Goal: Information Seeking & Learning: Learn about a topic

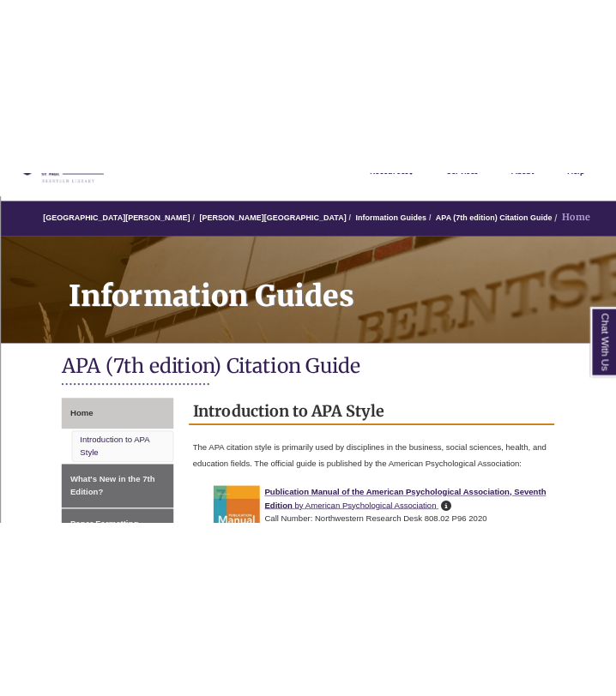
scroll to position [142, 0]
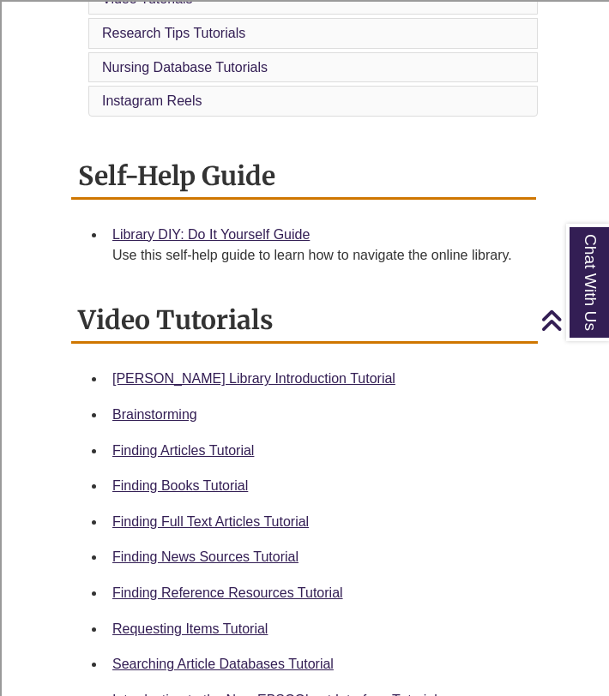
scroll to position [527, 0]
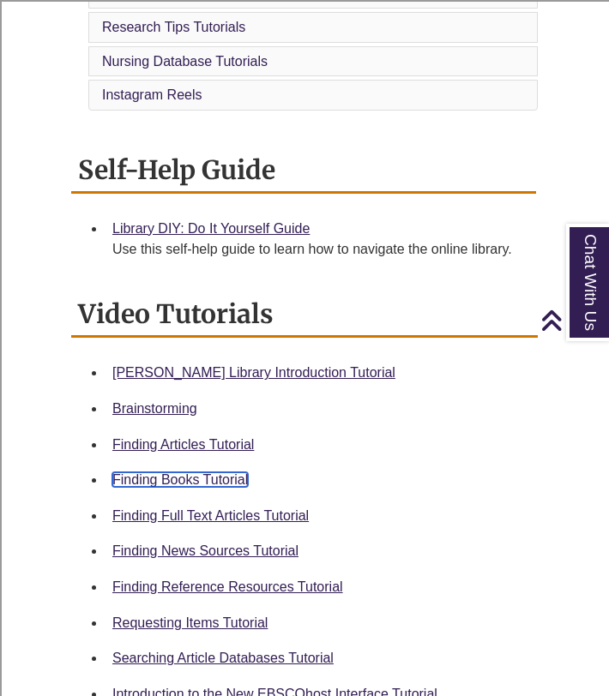
click at [226, 479] on link "Finding Books Tutorial" at bounding box center [179, 480] width 135 height 15
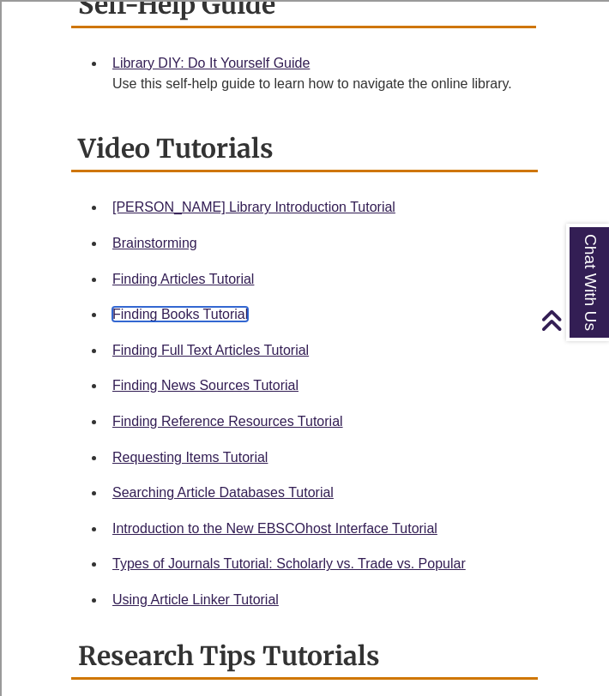
scroll to position [819, 0]
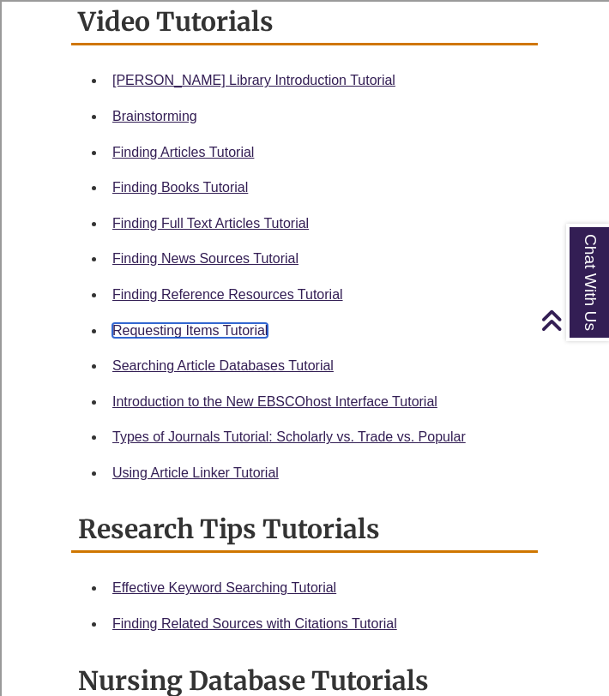
click at [192, 328] on link "Requesting Items Tutorial" at bounding box center [189, 330] width 155 height 15
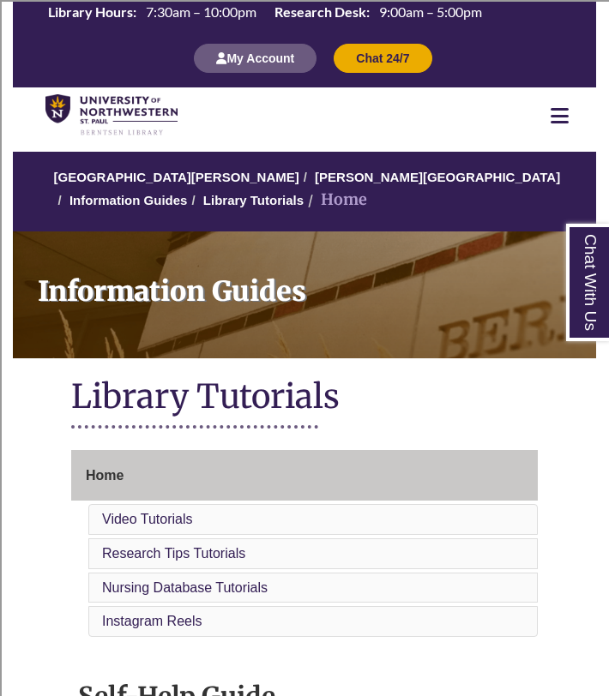
scroll to position [10, 0]
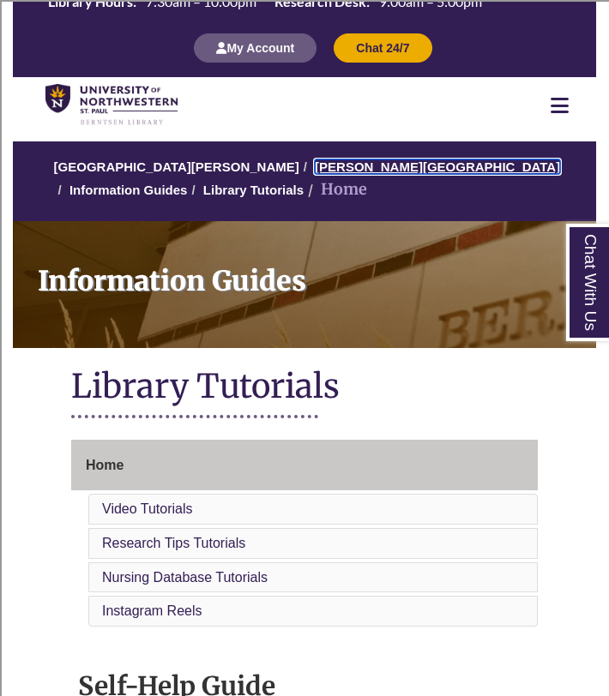
click at [358, 166] on link "[PERSON_NAME][GEOGRAPHIC_DATA]" at bounding box center [437, 167] width 245 height 15
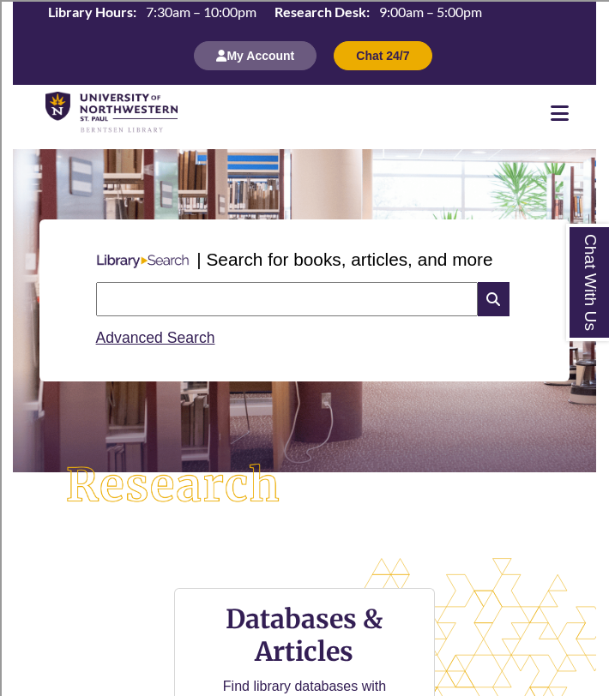
scroll to position [9, 9]
click at [188, 311] on input "text" at bounding box center [287, 299] width 382 height 34
type input "********"
click at [494, 304] on icon at bounding box center [494, 299] width 32 height 34
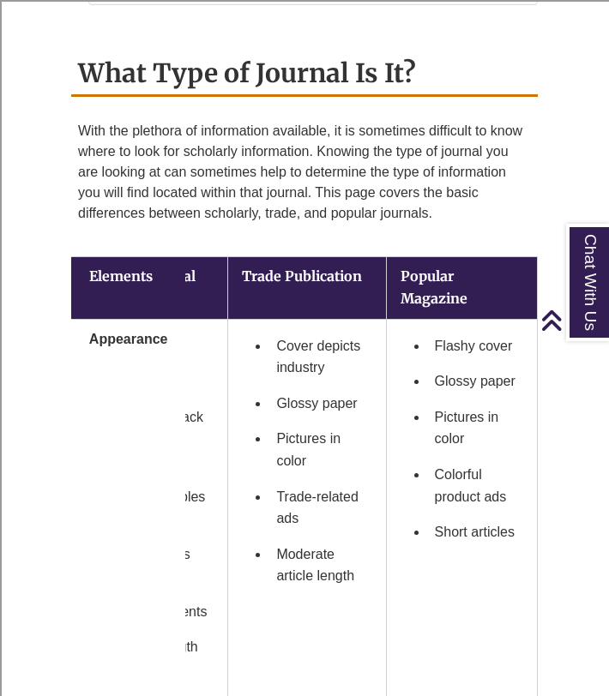
scroll to position [657, 0]
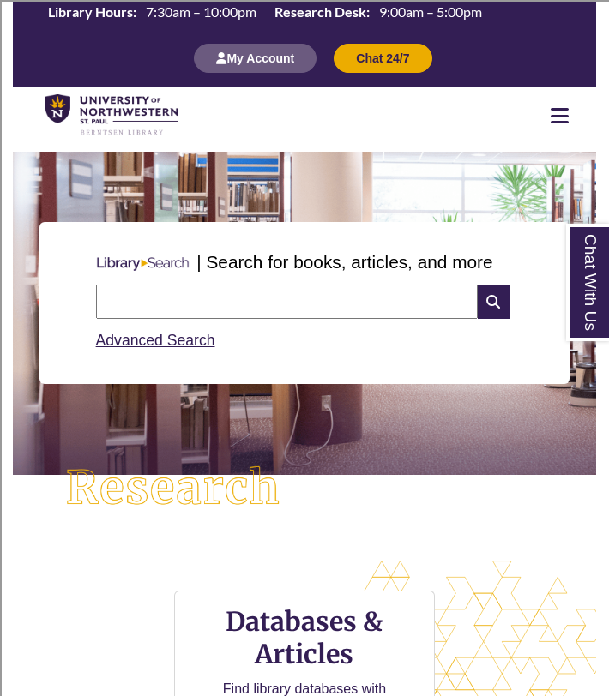
click at [179, 294] on input "text" at bounding box center [287, 302] width 382 height 34
type input "********"
click at [488, 310] on icon at bounding box center [494, 302] width 32 height 34
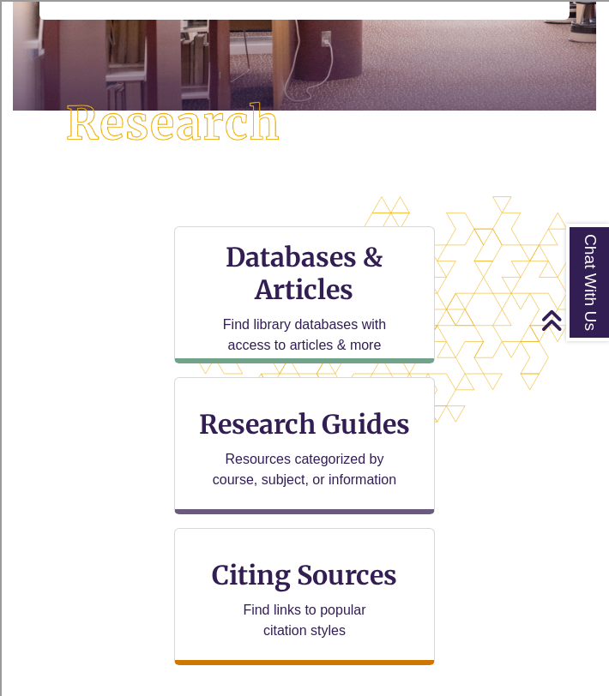
scroll to position [406, 0]
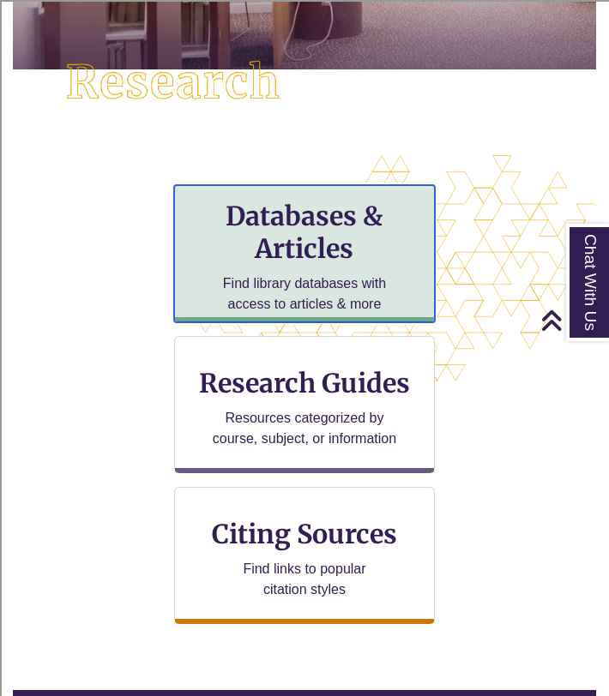
click at [247, 260] on h3 "Databases & Articles" at bounding box center [305, 232] width 232 height 65
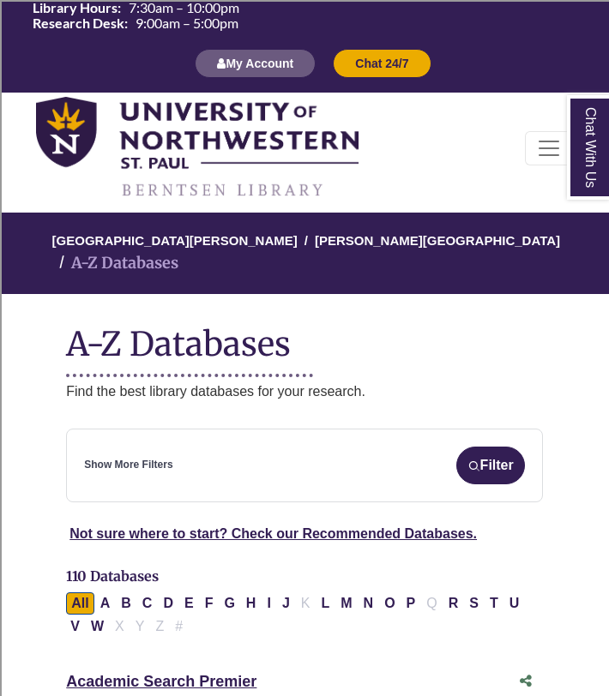
click at [224, 447] on div "Show More Filters Filter" at bounding box center [304, 466] width 441 height 38
click at [214, 447] on div "Show More Filters Filter" at bounding box center [304, 466] width 441 height 38
click at [134, 457] on link "Show More Filters" at bounding box center [128, 465] width 88 height 16
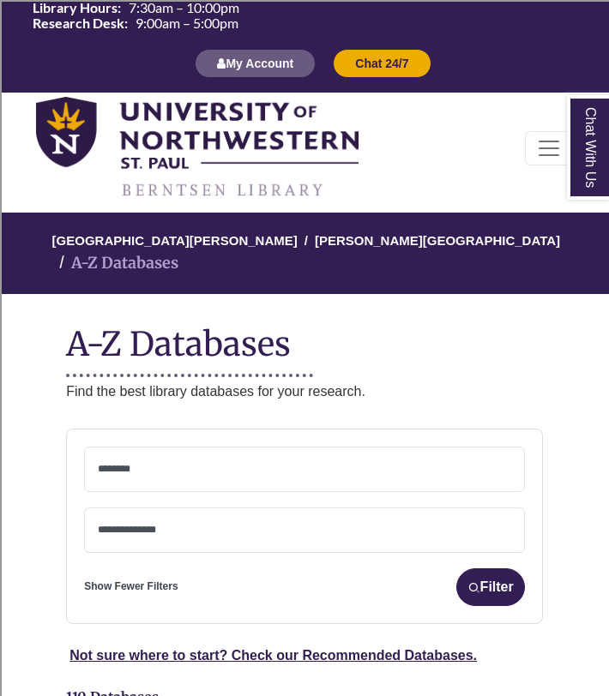
click at [134, 464] on textarea "Search" at bounding box center [304, 471] width 413 height 14
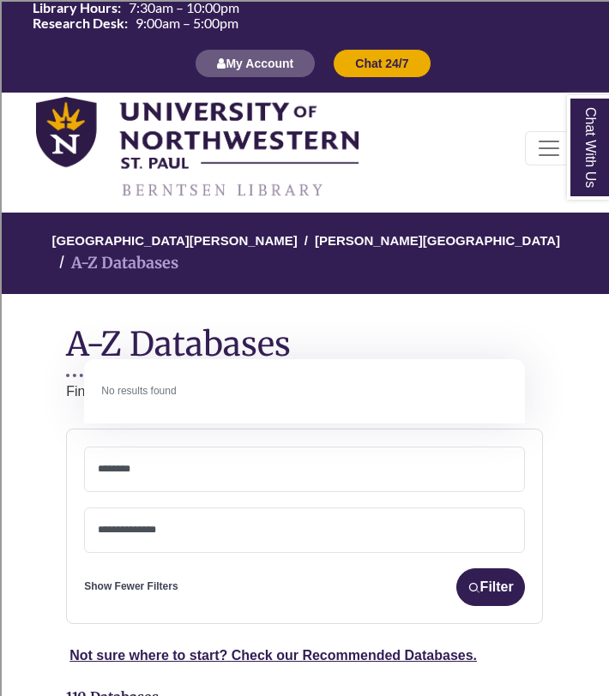
click at [400, 464] on textarea "********" at bounding box center [304, 471] width 413 height 14
type textarea "********"
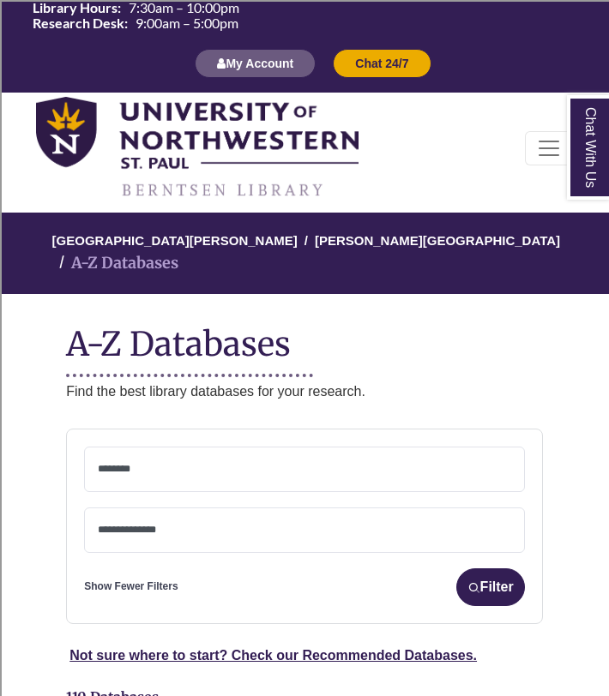
click at [389, 480] on div "**********" at bounding box center [304, 477] width 441 height 61
click at [382, 520] on span at bounding box center [304, 527] width 413 height 15
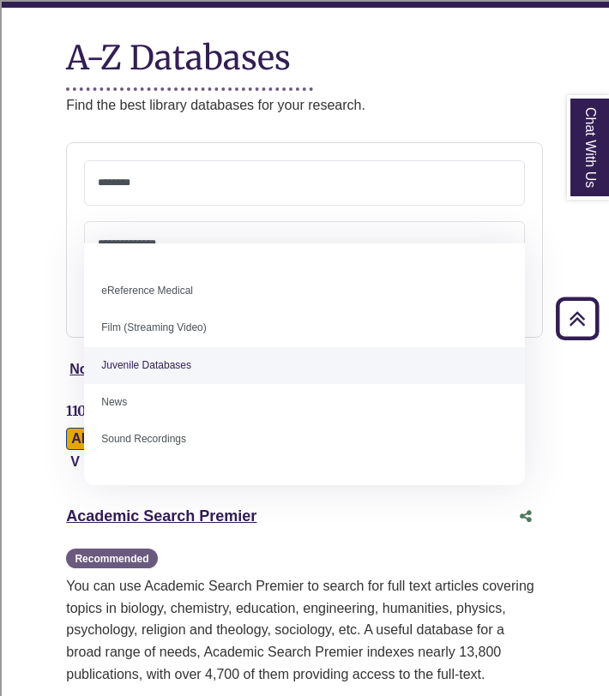
scroll to position [119, 0]
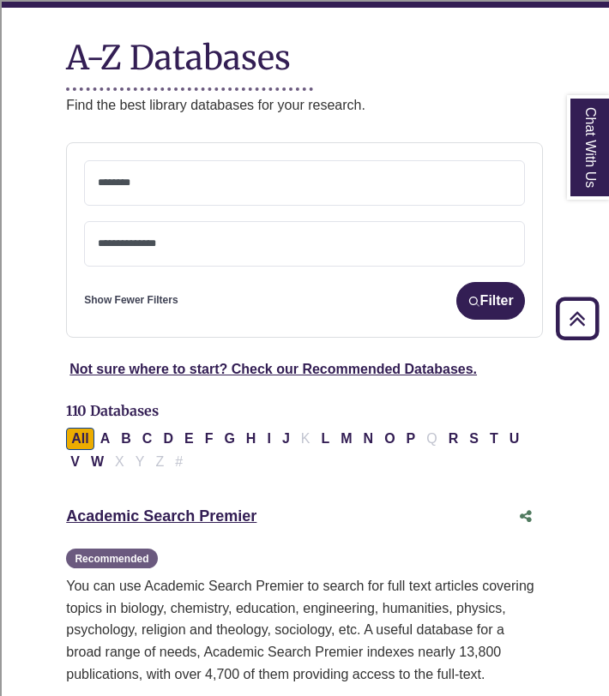
click at [309, 548] on div "Recommended You can use Academic Search Premier to search for full text article…" at bounding box center [304, 652] width 477 height 210
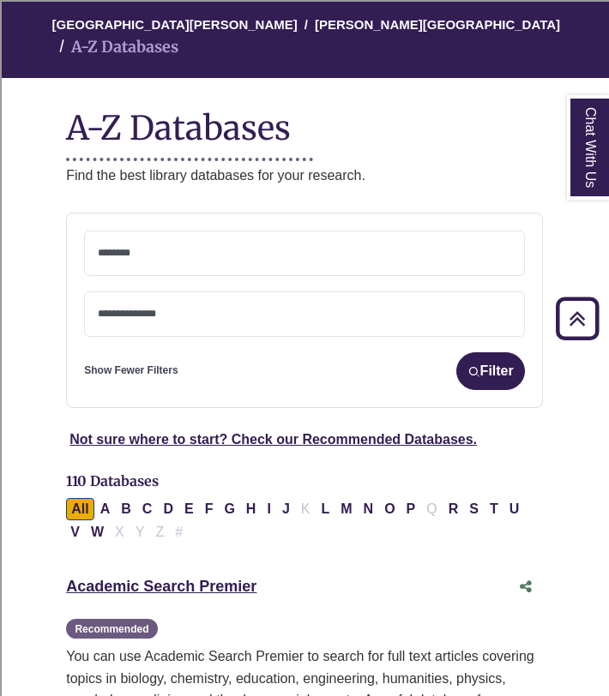
scroll to position [215, 0]
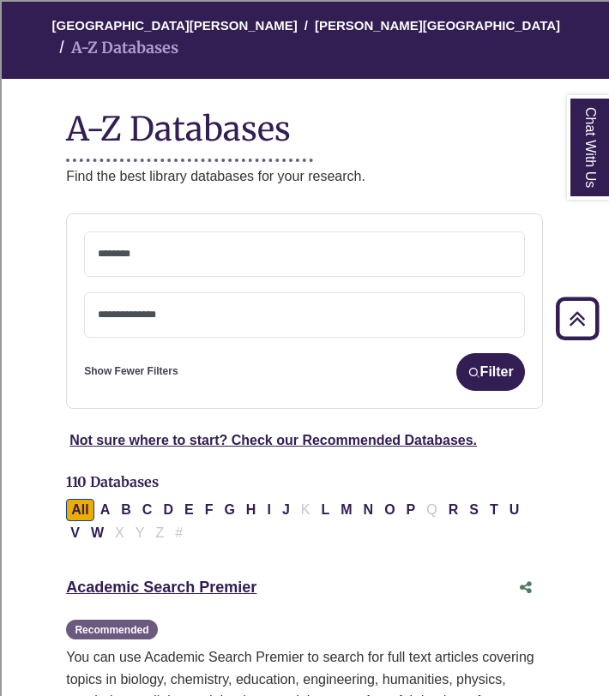
click at [232, 249] on textarea "Search" at bounding box center [304, 256] width 413 height 14
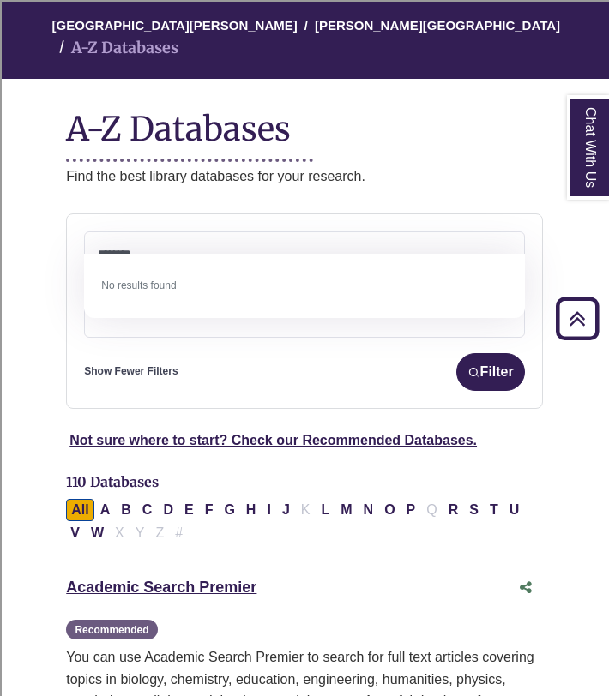
type textarea "********"
click at [292, 292] on li "No results found" at bounding box center [304, 286] width 441 height 37
click at [161, 364] on link "Show Fewer Filters" at bounding box center [130, 372] width 93 height 16
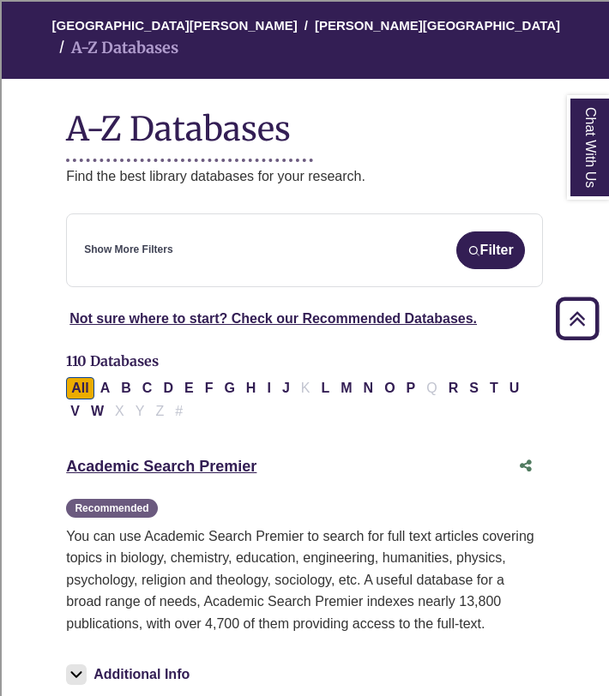
click at [304, 232] on div "Show More Filters Filter" at bounding box center [304, 251] width 441 height 38
click at [143, 242] on link "Show More Filters" at bounding box center [128, 250] width 88 height 16
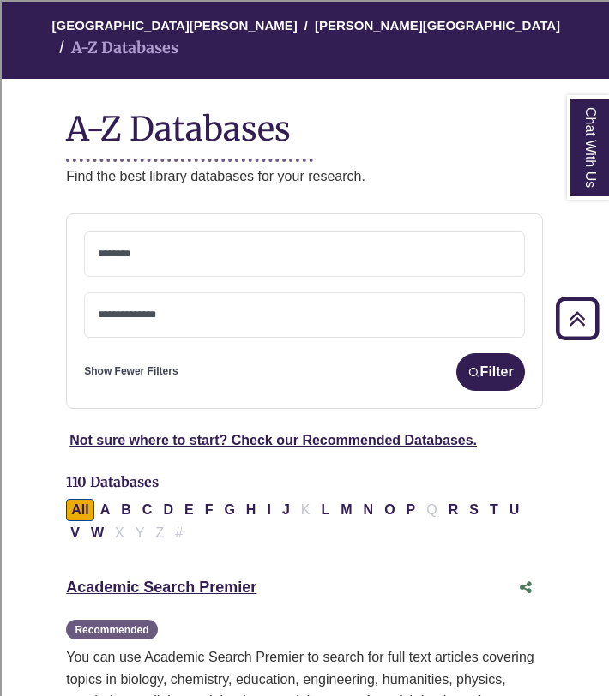
click at [144, 244] on span at bounding box center [304, 251] width 413 height 15
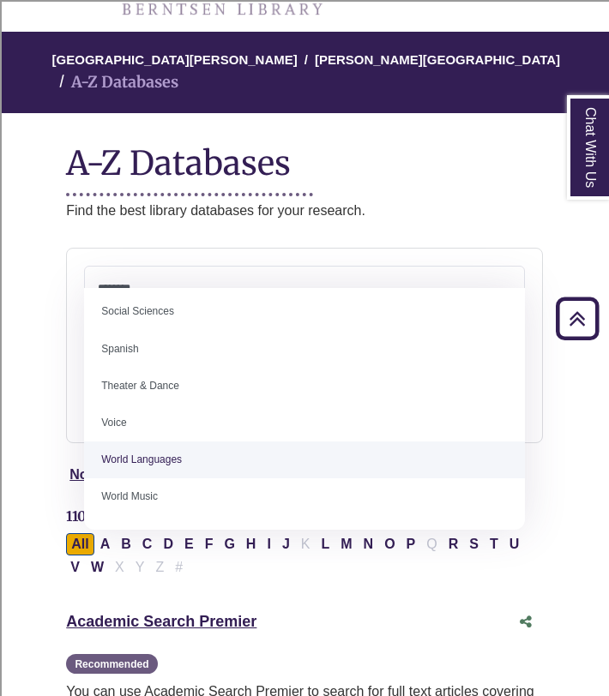
scroll to position [0, 0]
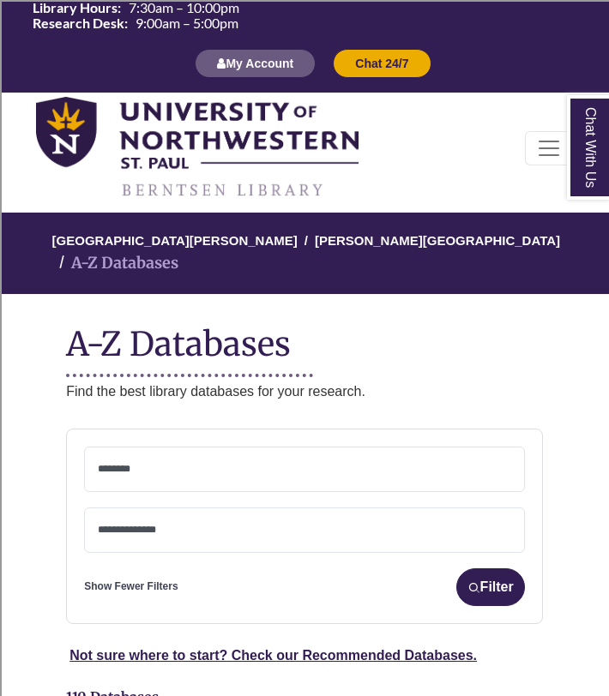
click at [54, 452] on section "**********" at bounding box center [304, 558] width 518 height 258
click at [176, 464] on textarea "Search" at bounding box center [304, 471] width 413 height 14
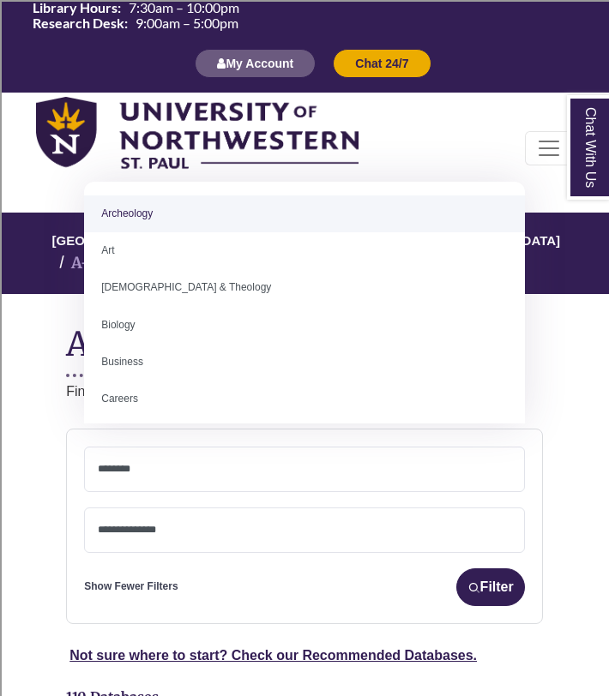
click at [176, 464] on textarea "Search" at bounding box center [304, 471] width 413 height 14
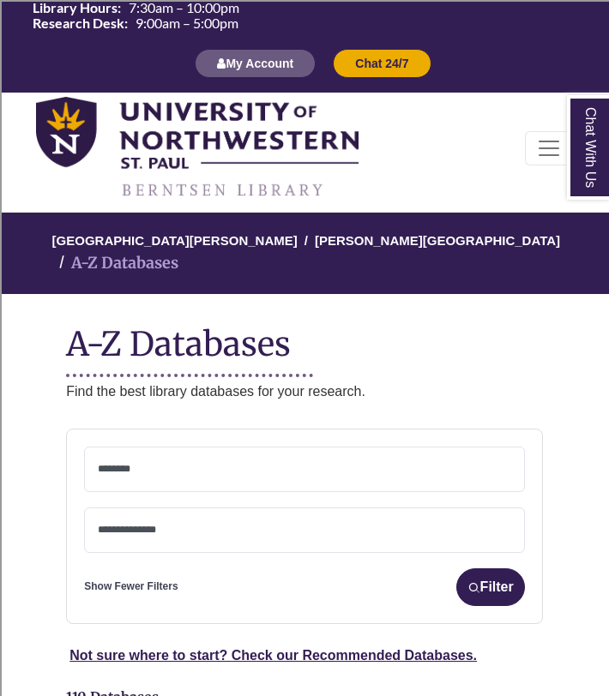
click at [250, 448] on span at bounding box center [304, 470] width 413 height 44
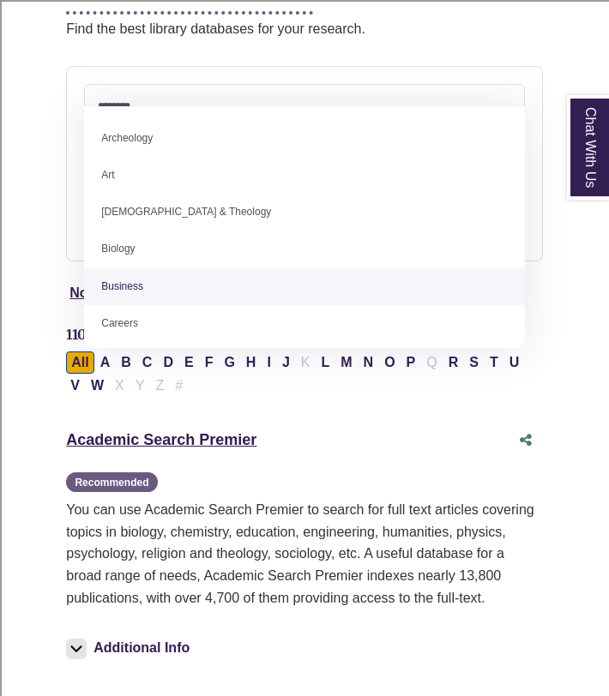
scroll to position [399, 0]
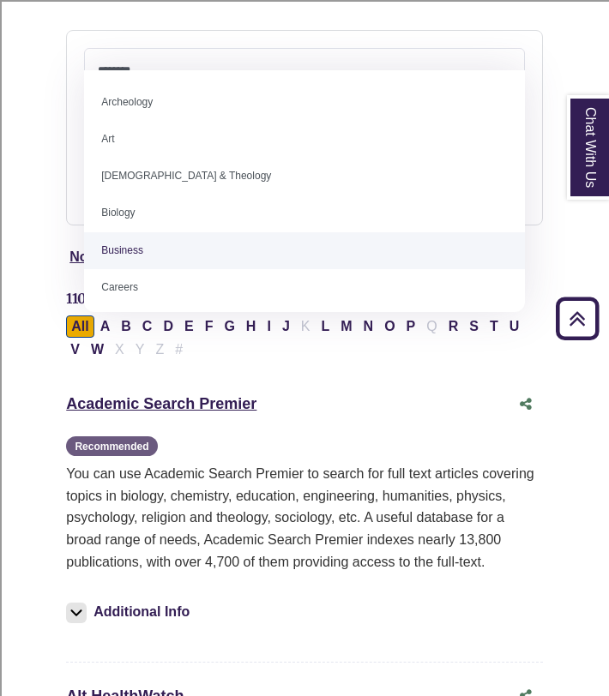
click at [244, 435] on div "Recommended" at bounding box center [304, 446] width 477 height 22
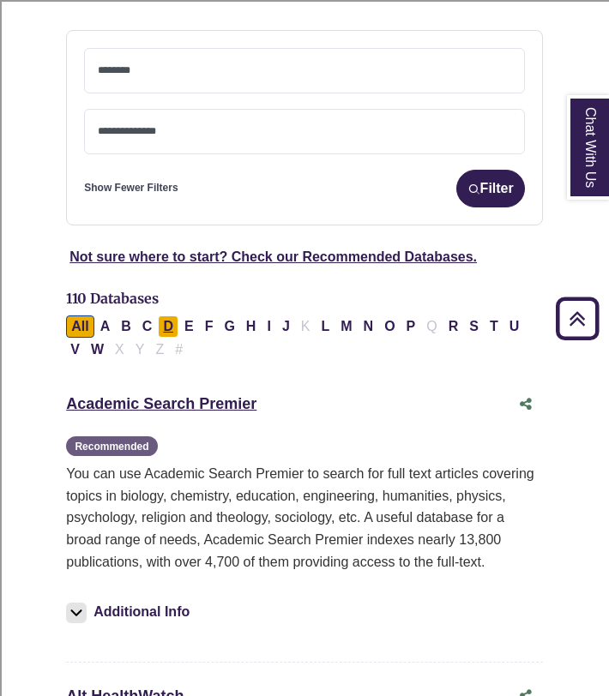
click at [172, 316] on button "D" at bounding box center [168, 327] width 21 height 22
select select "Database Subject Filter"
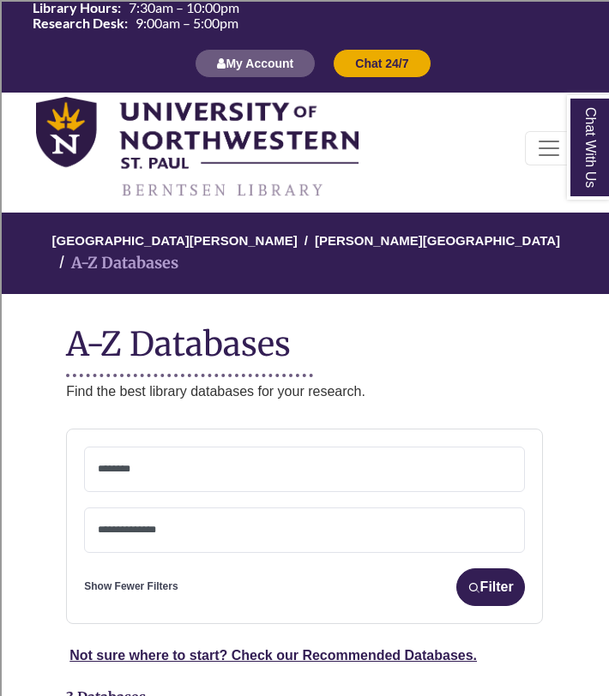
click at [188, 459] on span at bounding box center [304, 470] width 413 height 44
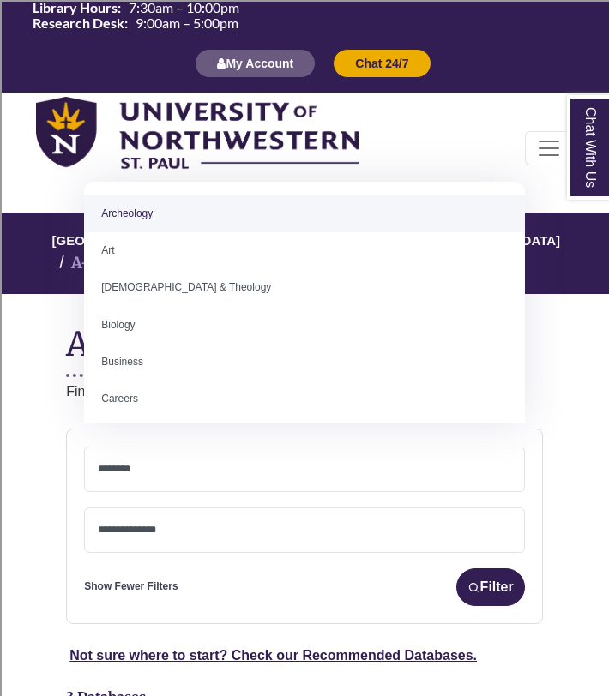
click at [169, 520] on span at bounding box center [304, 527] width 413 height 15
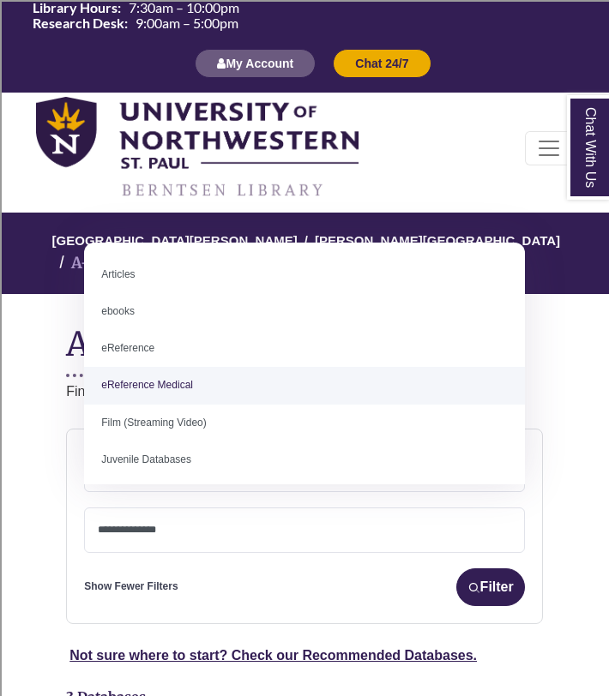
select select "*****"
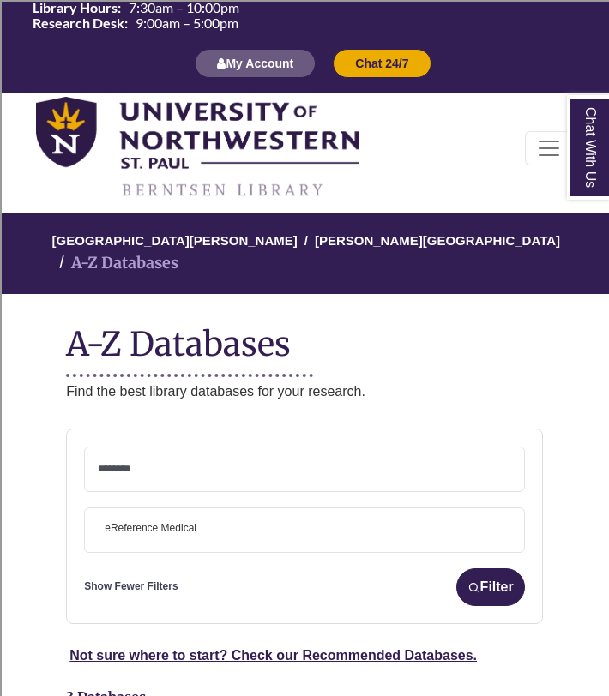
scroll to position [54, 0]
click at [201, 448] on span at bounding box center [304, 470] width 413 height 44
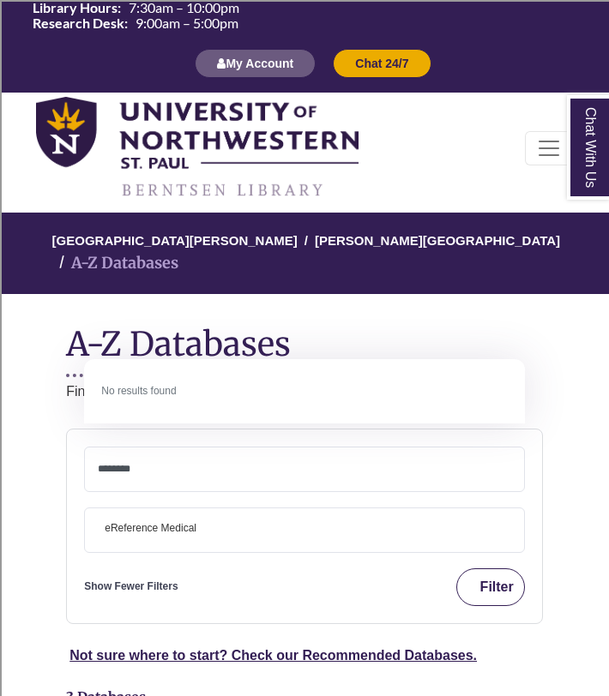
type textarea "********"
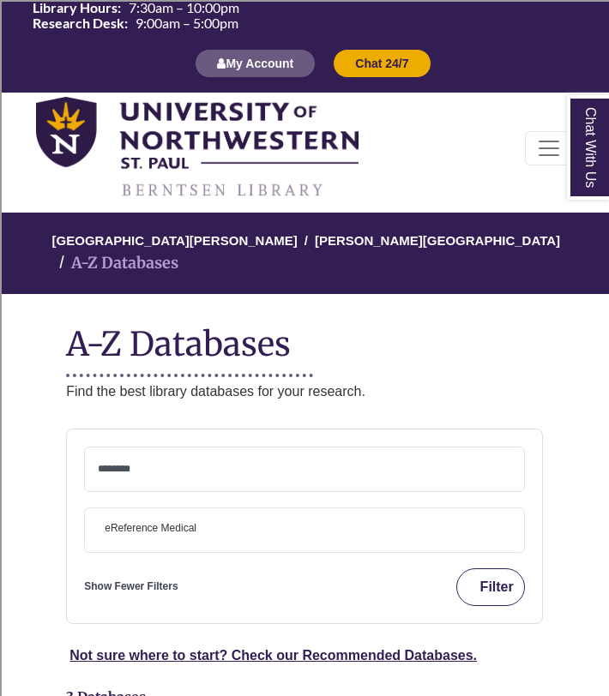
click at [508, 569] on button "Filter" at bounding box center [490, 588] width 69 height 38
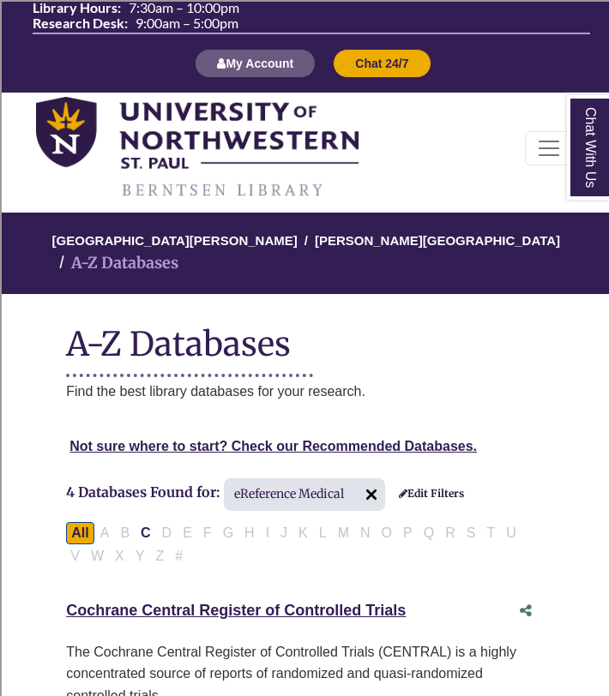
select select "Database Subject Filter"
select select "Database Types Filter"
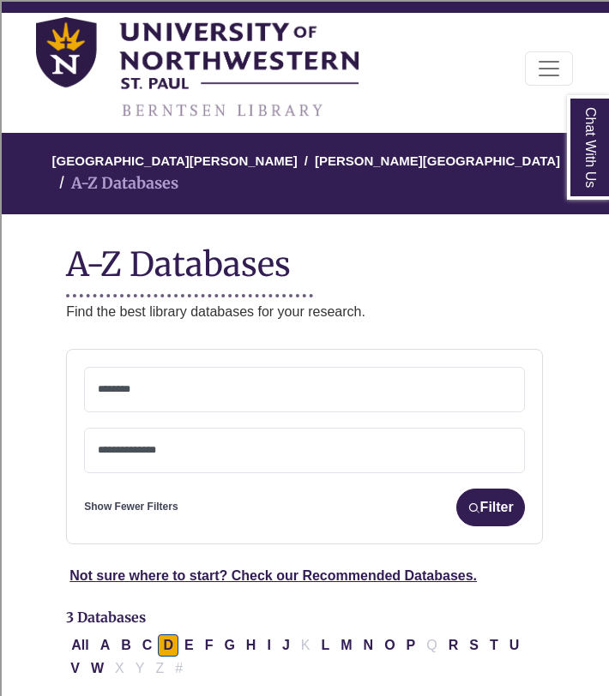
scroll to position [81, 0]
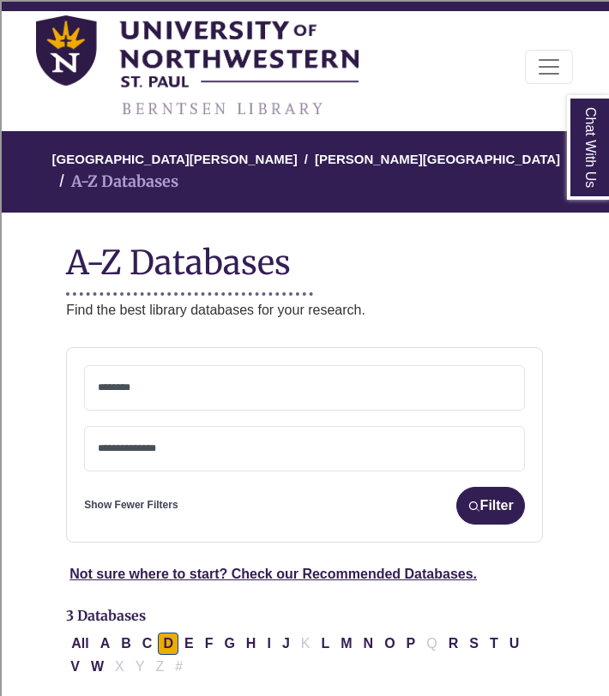
click at [173, 366] on span at bounding box center [304, 388] width 413 height 44
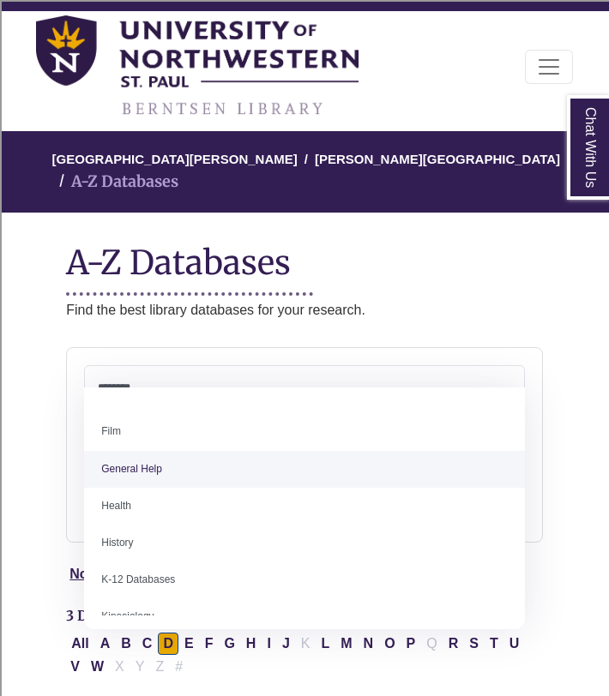
scroll to position [707, 0]
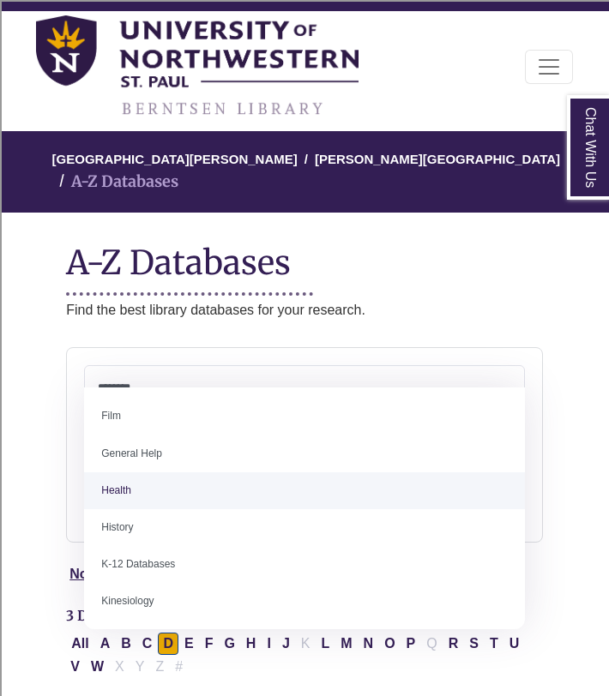
select select "*****"
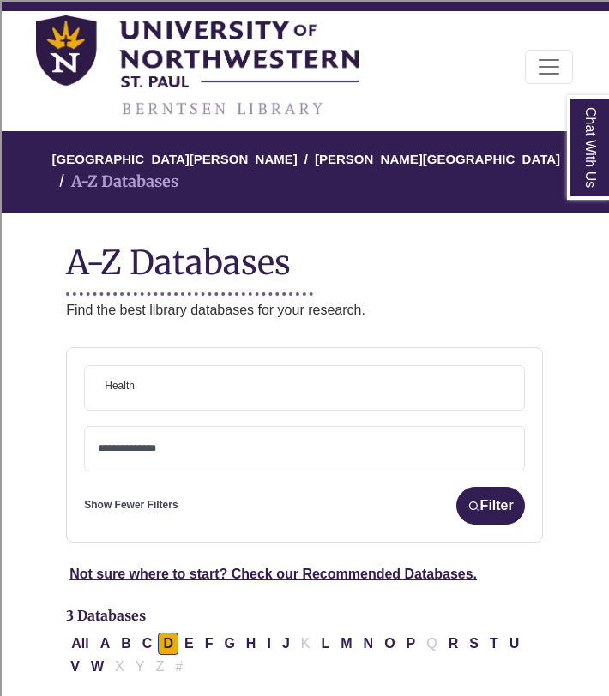
scroll to position [355, 0]
click at [220, 443] on textarea "Search" at bounding box center [304, 450] width 413 height 14
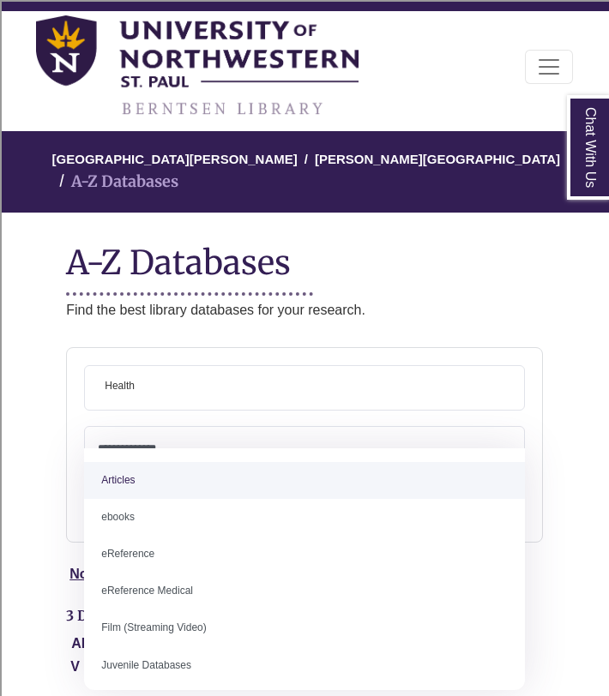
click at [220, 443] on textarea "Search" at bounding box center [304, 450] width 413 height 14
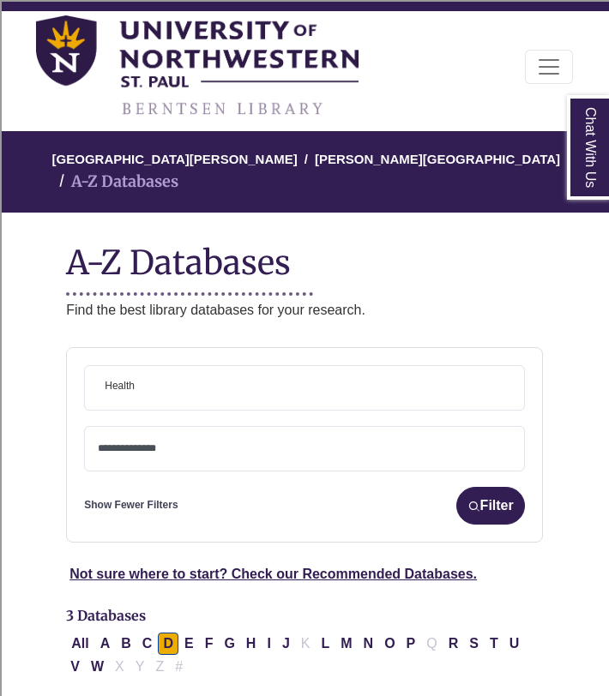
click at [303, 433] on span at bounding box center [304, 449] width 413 height 44
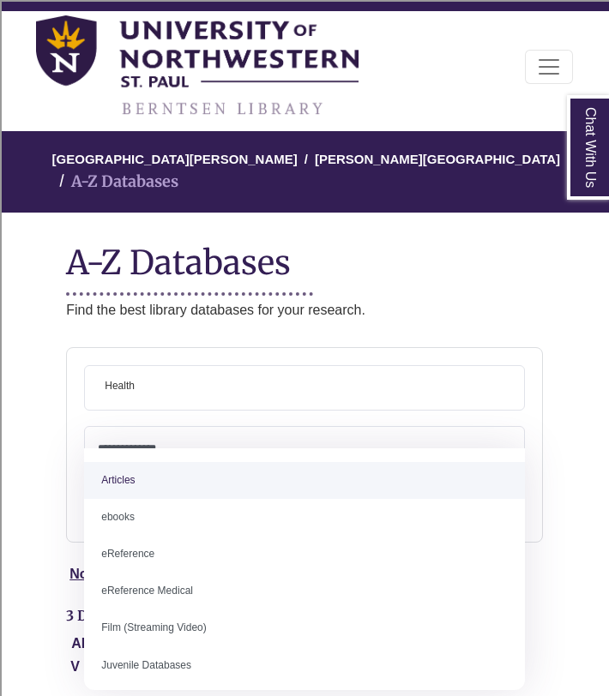
select select "*****"
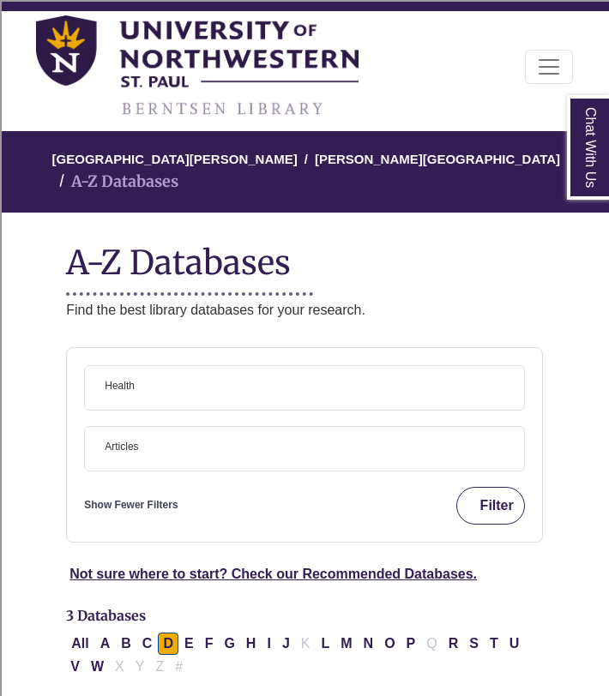
click at [489, 487] on button "Filter" at bounding box center [490, 506] width 69 height 38
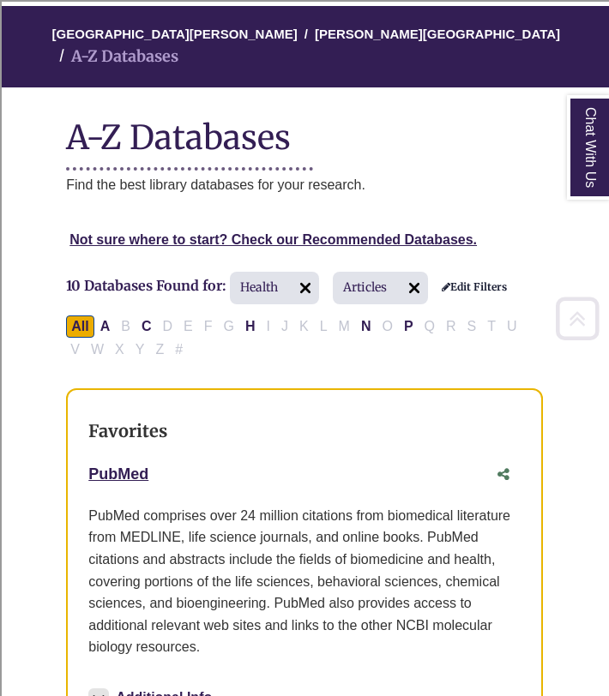
scroll to position [218, 0]
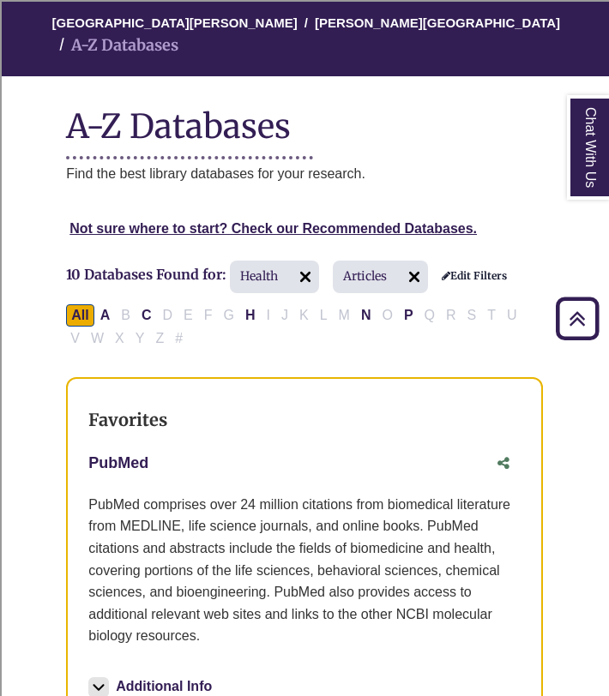
click at [135, 455] on link "PubMed This link opens in a new window" at bounding box center [118, 463] width 60 height 17
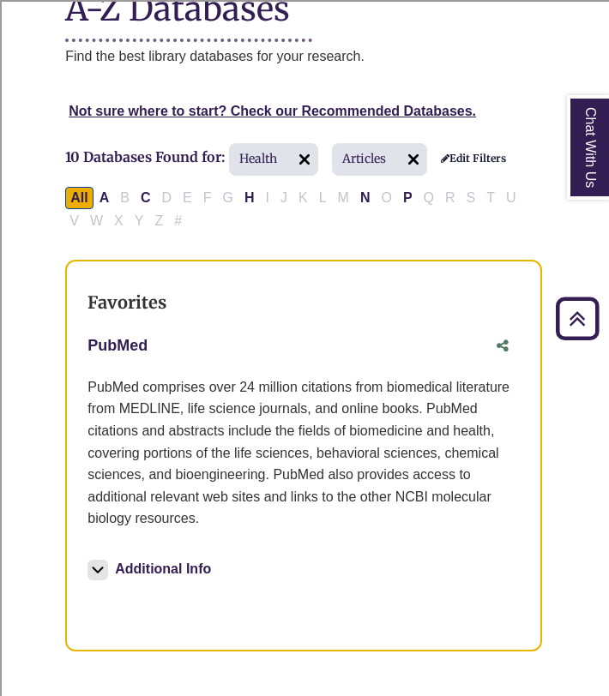
scroll to position [325, 1]
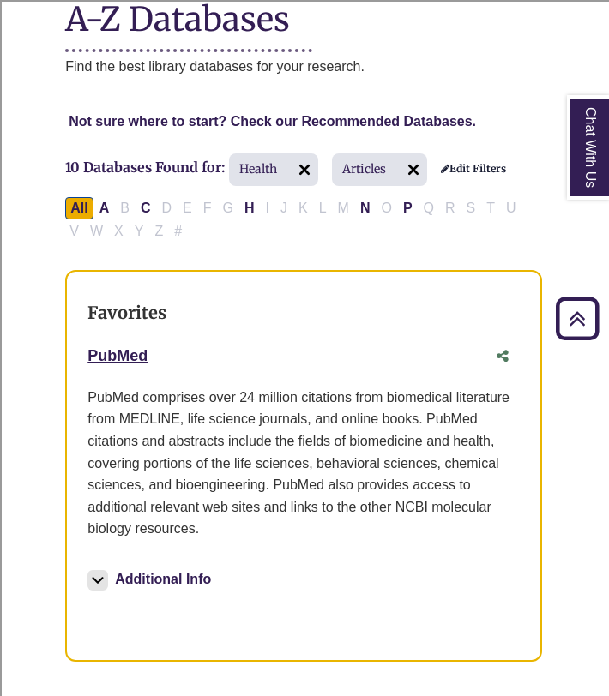
click at [271, 114] on link "Not sure where to start? Check our Recommended Databases." at bounding box center [272, 121] width 407 height 15
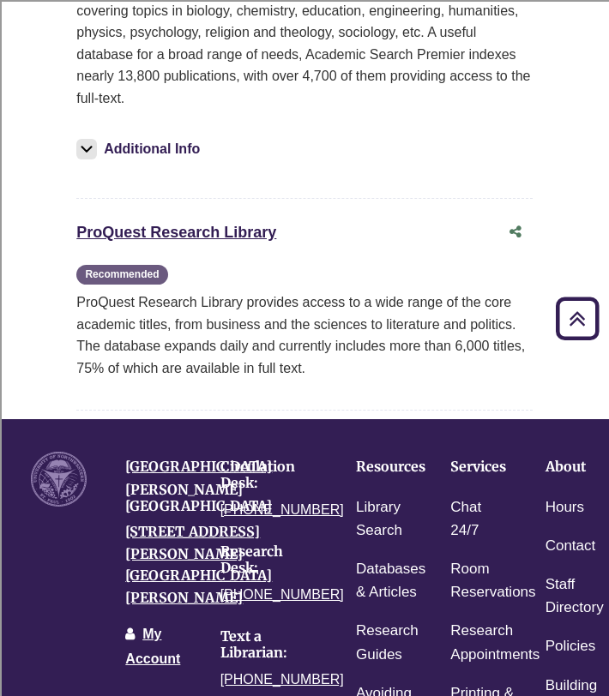
scroll to position [493, 0]
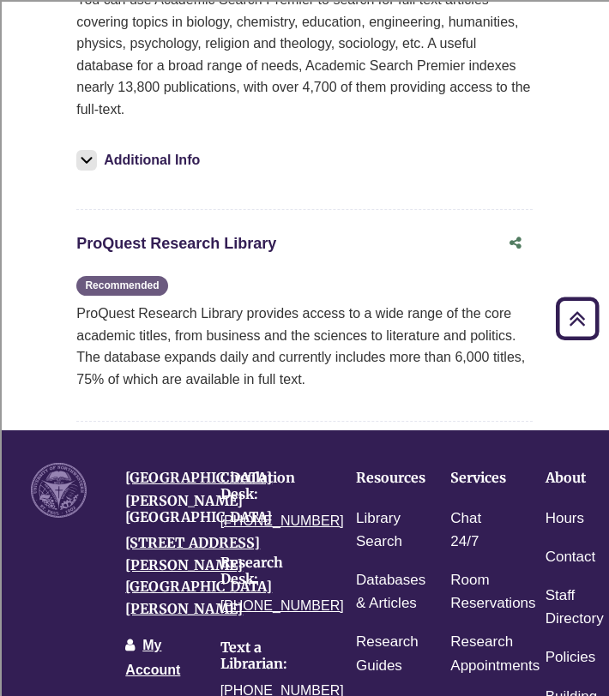
click at [220, 247] on link "ProQuest Research Library This link opens in a new window" at bounding box center [176, 243] width 200 height 17
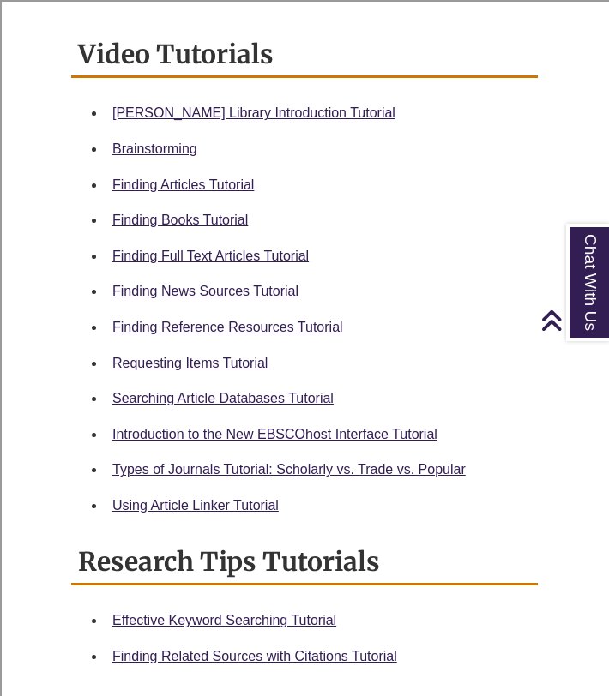
scroll to position [809, 0]
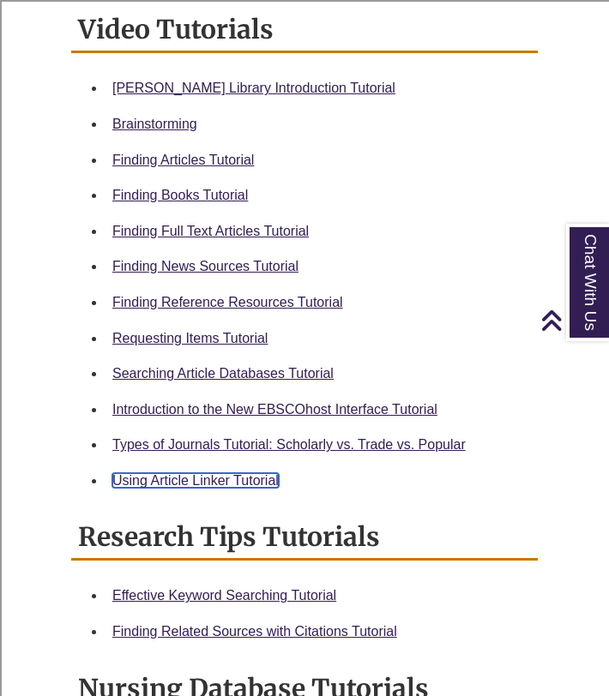
click at [168, 476] on link "Using Article Linker Tutorial" at bounding box center [195, 480] width 166 height 15
